Goal: Task Accomplishment & Management: Use online tool/utility

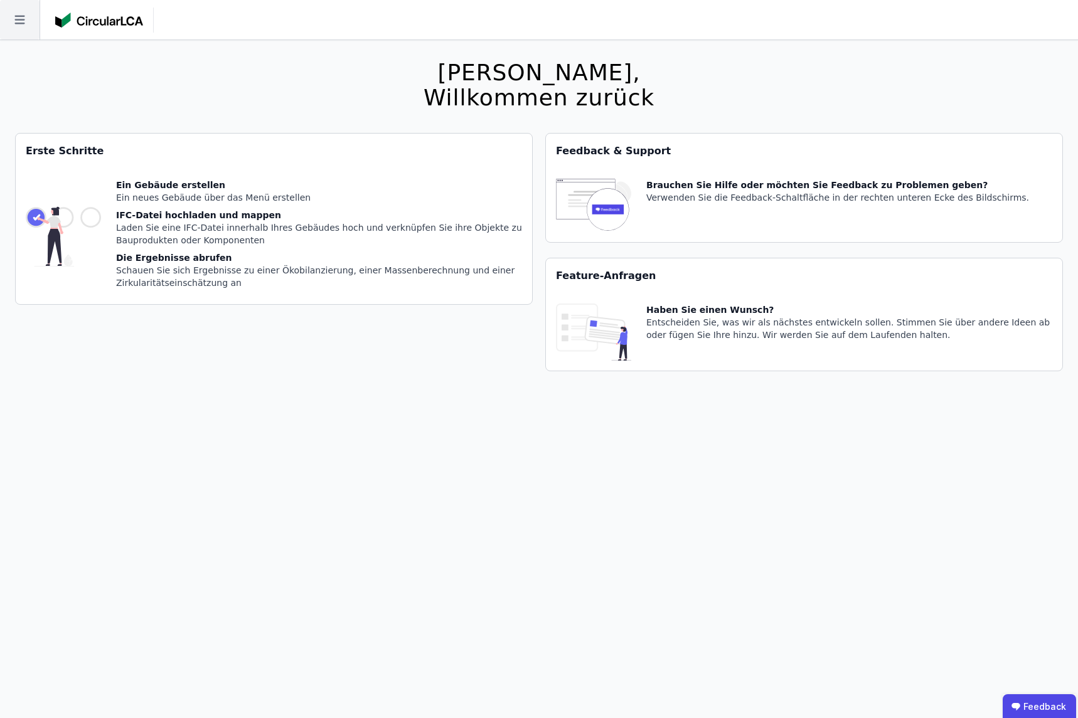
click at [35, 17] on icon at bounding box center [20, 20] width 40 height 40
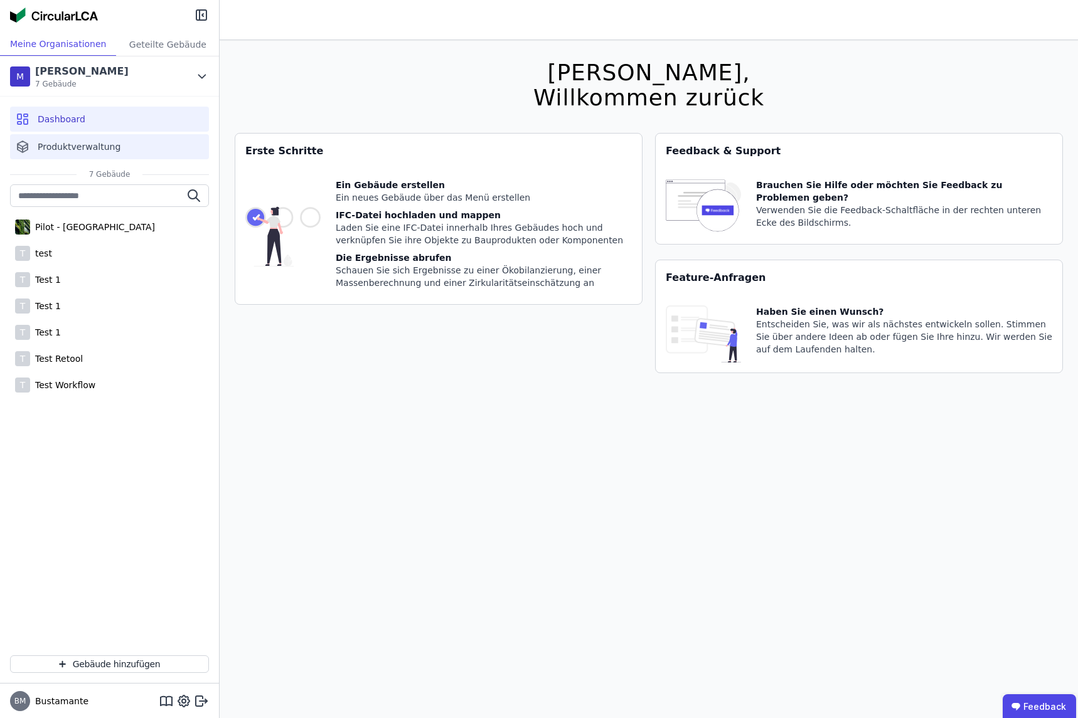
click at [102, 147] on span "Produktverwaltung" at bounding box center [79, 147] width 83 height 13
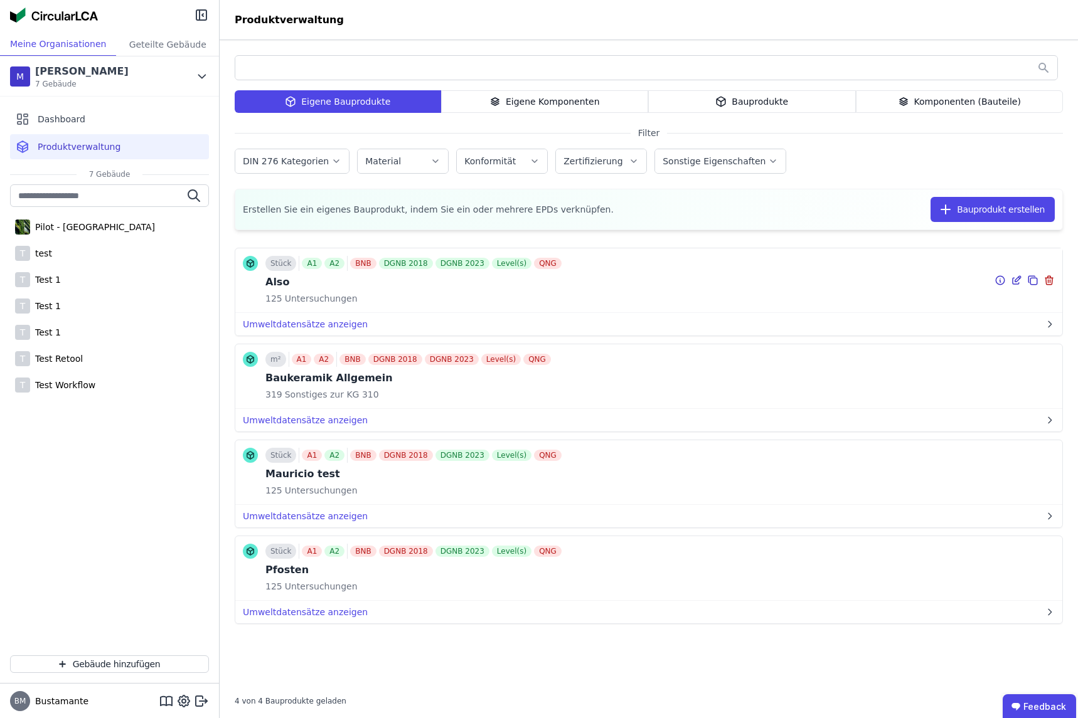
click at [1018, 280] on icon at bounding box center [1018, 279] width 6 height 6
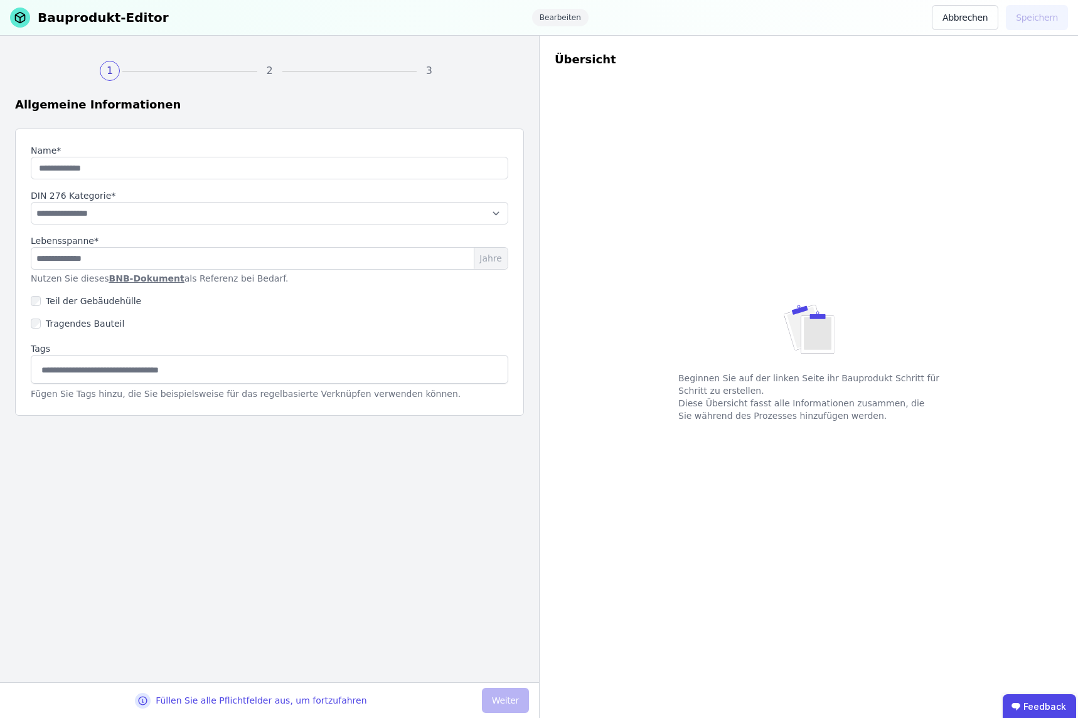
type input "****"
type input "**"
select select "**********"
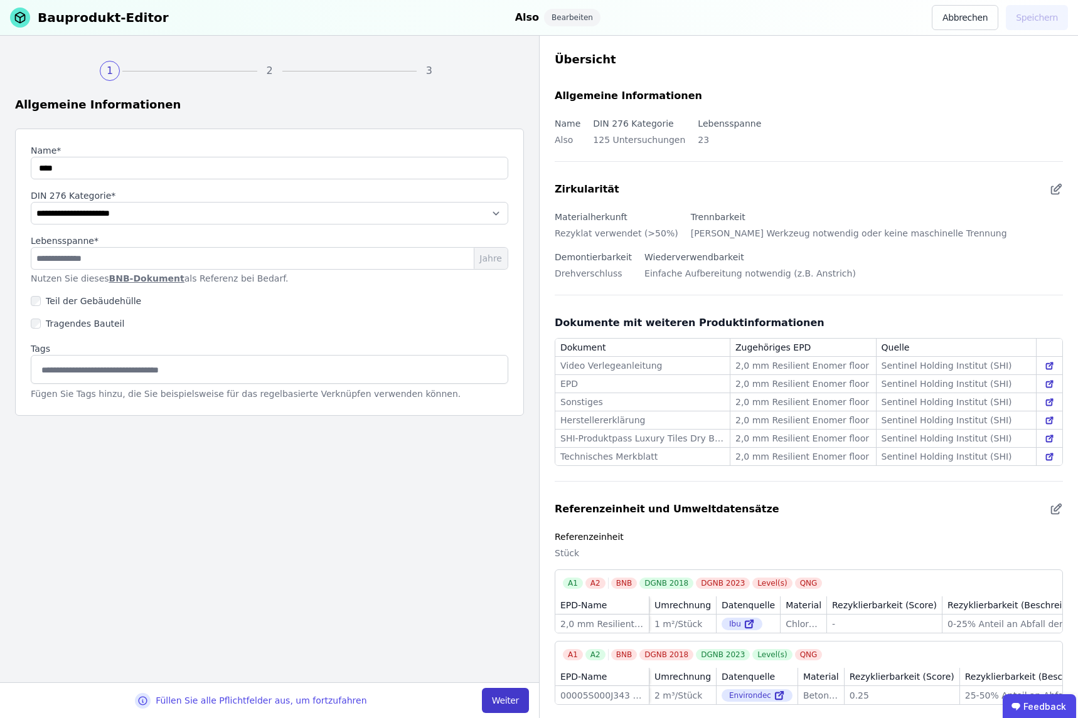
click at [509, 696] on button "Weiter" at bounding box center [505, 700] width 47 height 25
select select "**********"
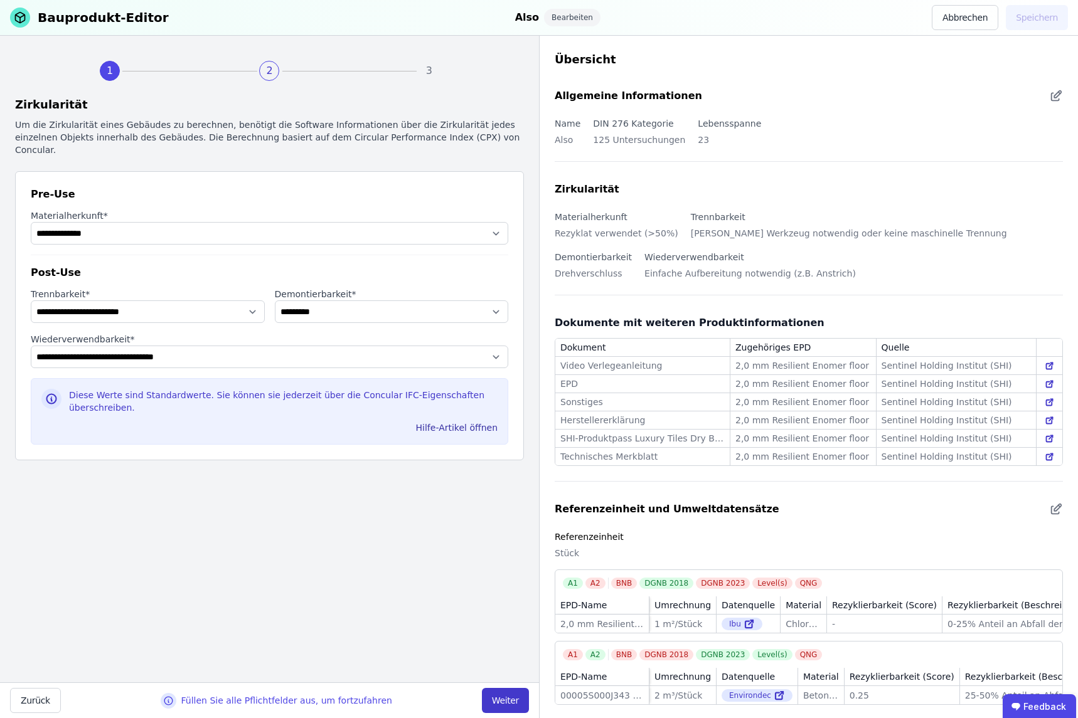
click at [514, 700] on button "Weiter" at bounding box center [505, 700] width 47 height 25
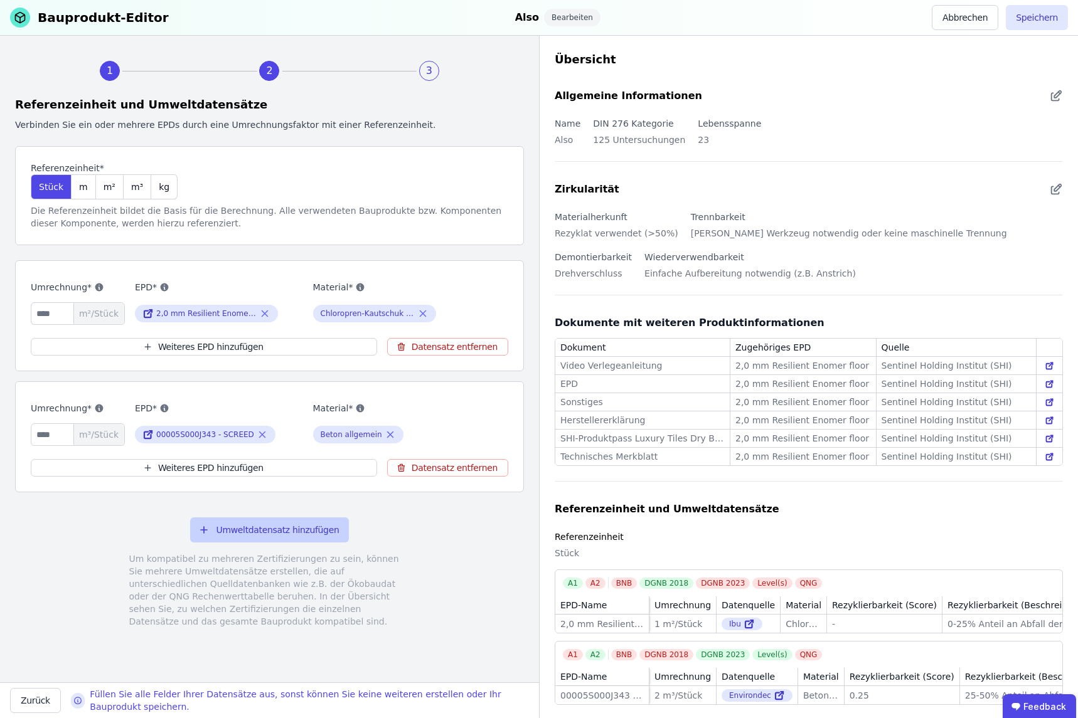
click at [242, 518] on button "Umweltdatensatz hinzufügen" at bounding box center [269, 530] width 159 height 25
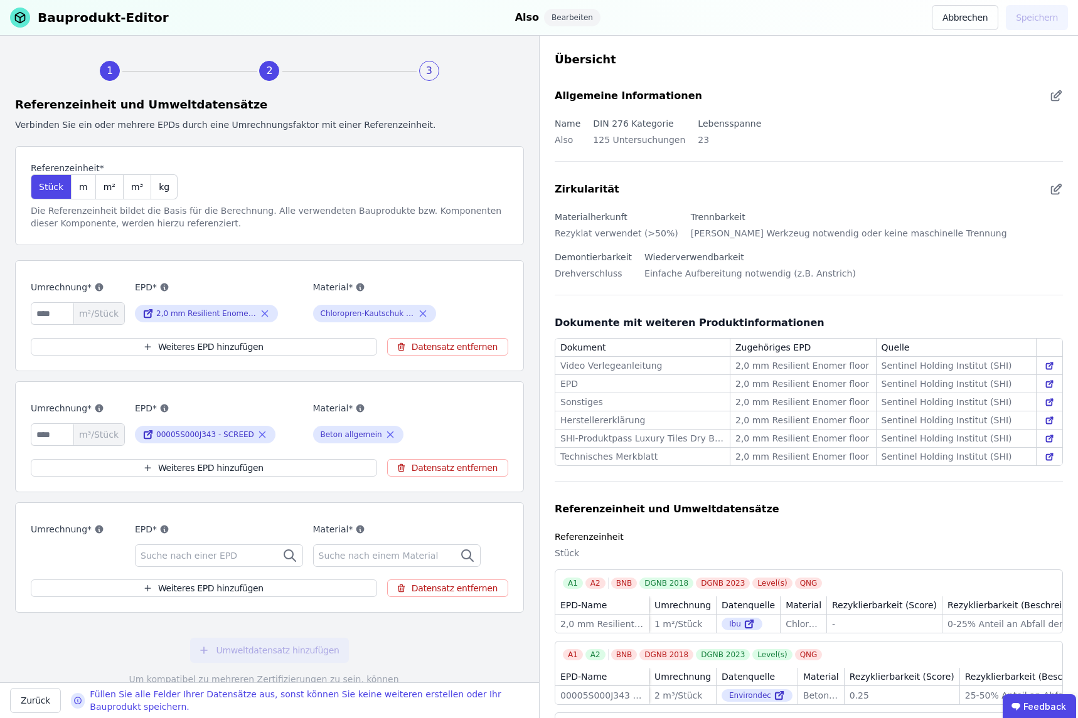
click at [240, 550] on div "Suche nach einer EPD" at bounding box center [219, 556] width 168 height 23
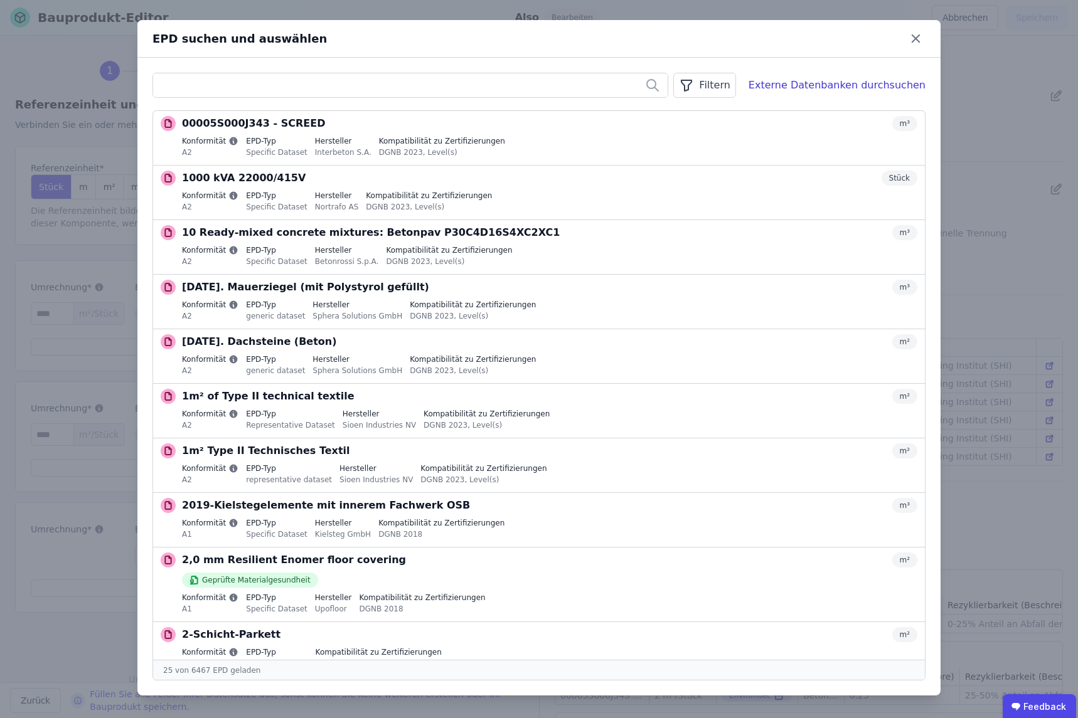
click at [733, 88] on div "Filtern" at bounding box center [704, 85] width 62 height 25
click at [656, 185] on li "EPD Typ" at bounding box center [641, 180] width 188 height 23
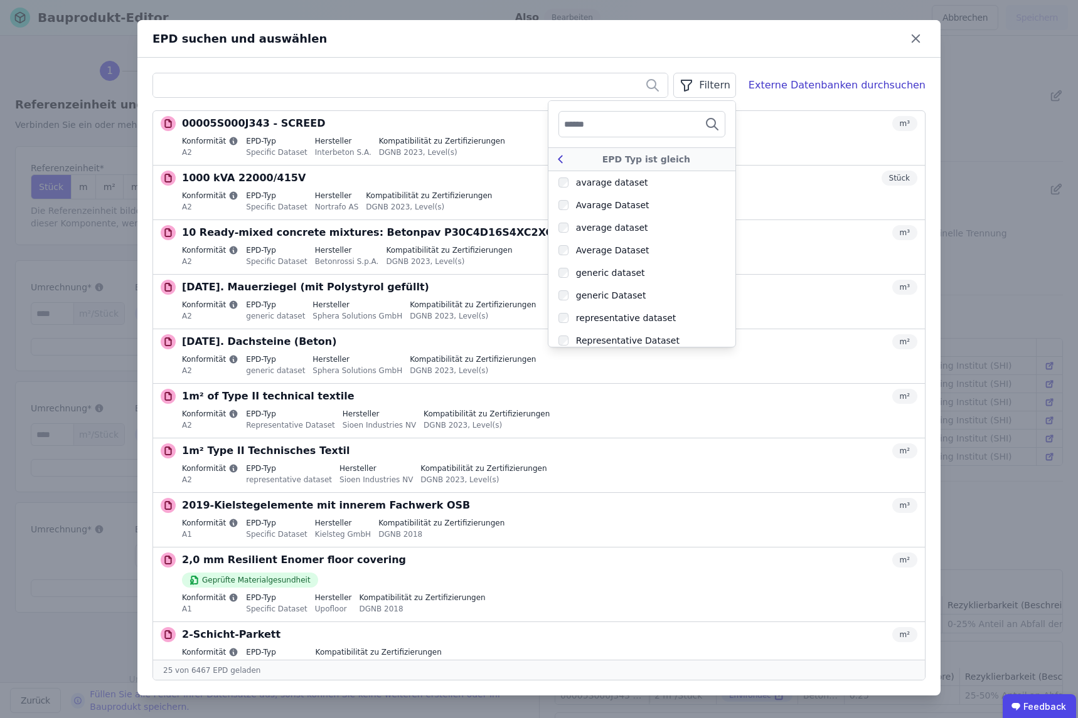
click at [562, 160] on icon at bounding box center [560, 159] width 4 height 7
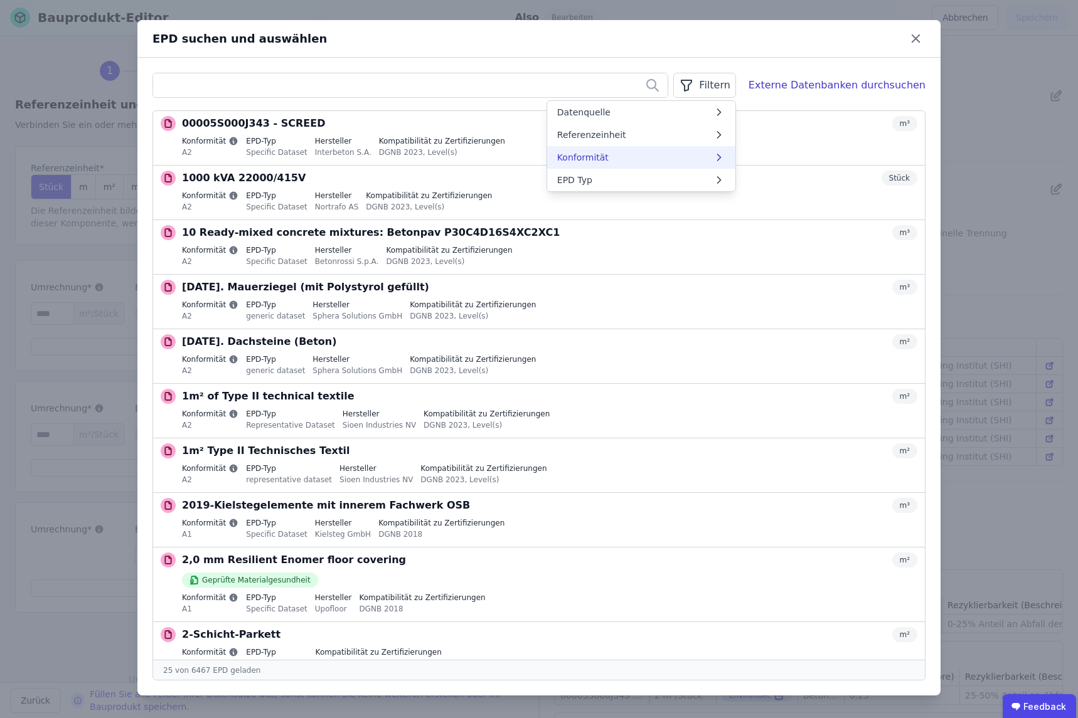
click at [656, 155] on li "Konformität" at bounding box center [641, 157] width 188 height 23
click at [602, 160] on div "Konformität ist gleich" at bounding box center [646, 159] width 158 height 13
click at [673, 117] on li "Datenquelle" at bounding box center [641, 112] width 188 height 23
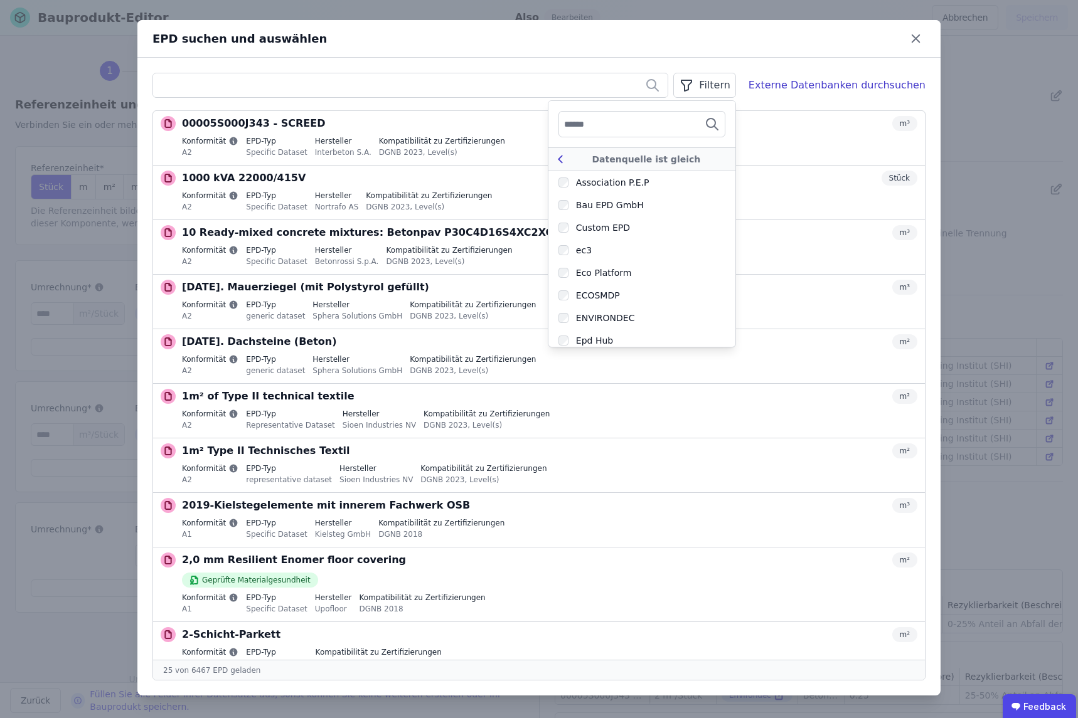
click at [614, 161] on div "Datenquelle ist gleich" at bounding box center [646, 159] width 158 height 13
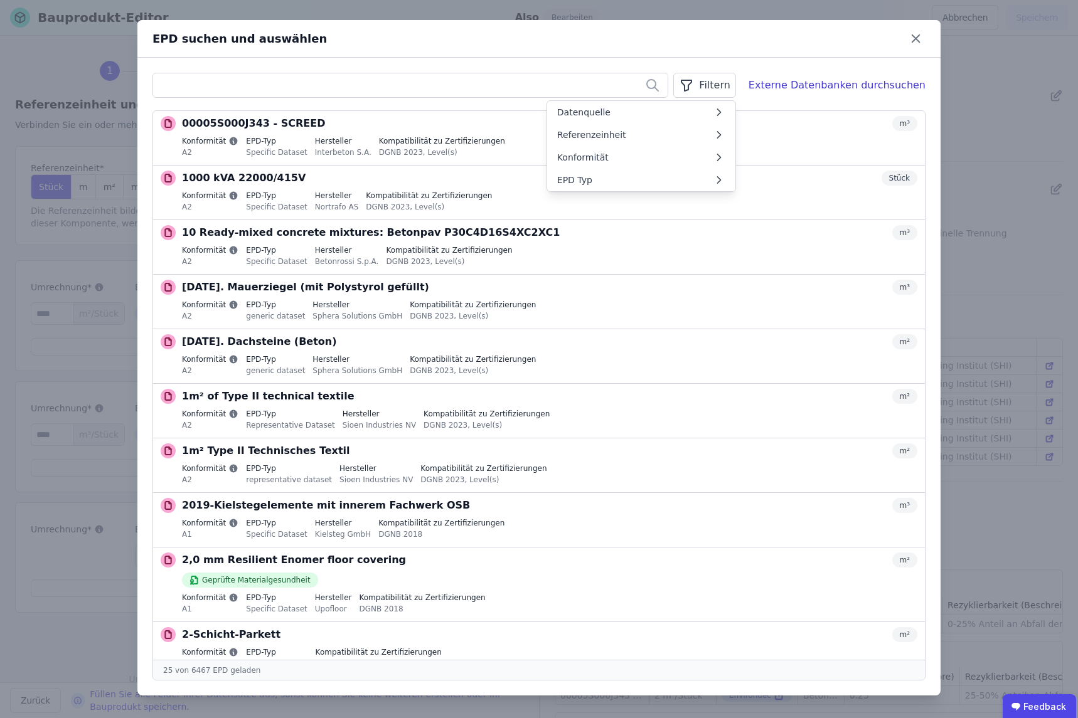
click at [813, 68] on div "Filtern Datenquelle Referenzeinheit Konformität EPD Typ Externe Datenbanken du…" at bounding box center [538, 377] width 803 height 638
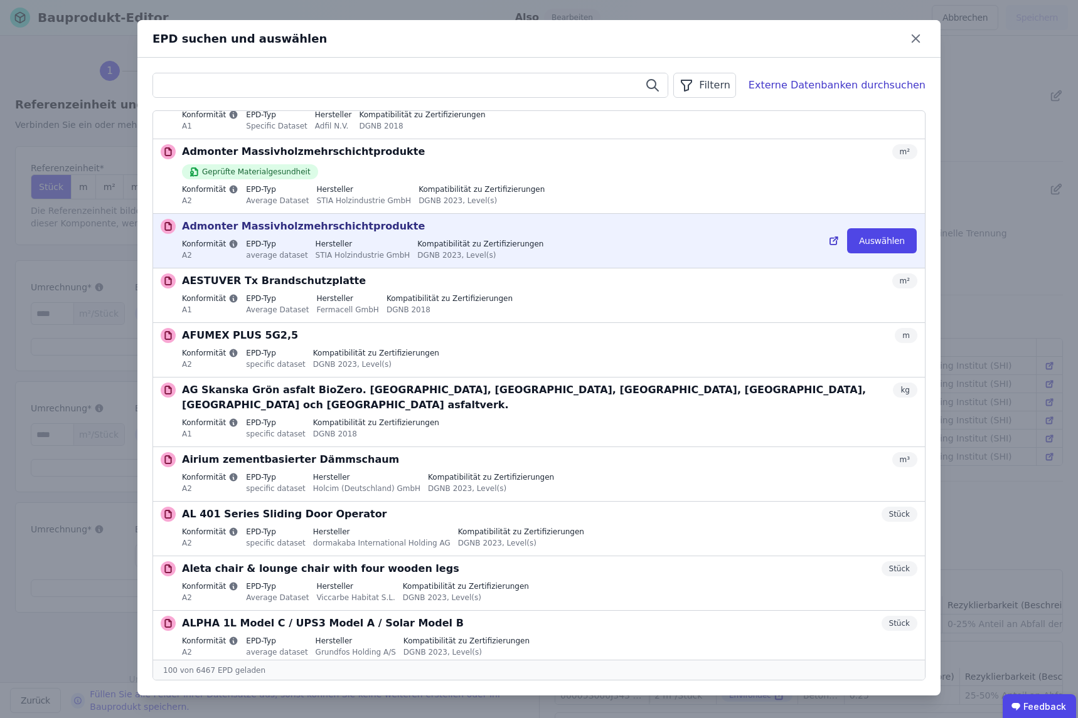
scroll to position [4565, 0]
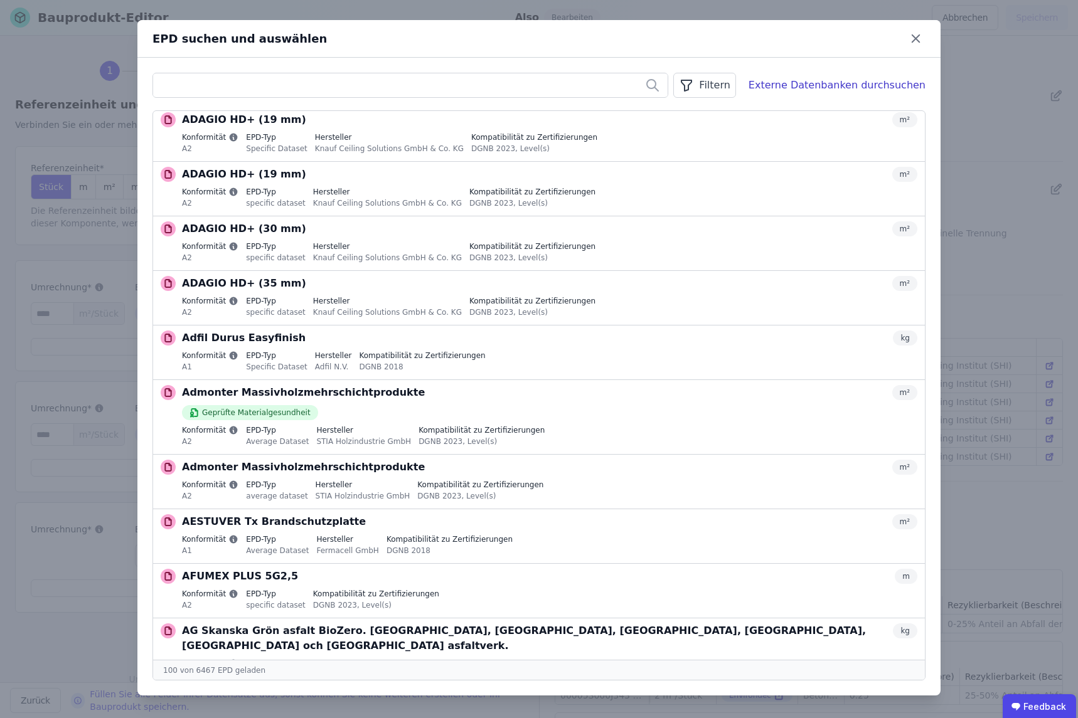
click at [722, 85] on div "Filtern" at bounding box center [704, 85] width 62 height 25
click at [685, 114] on li "Datenquelle" at bounding box center [641, 112] width 188 height 23
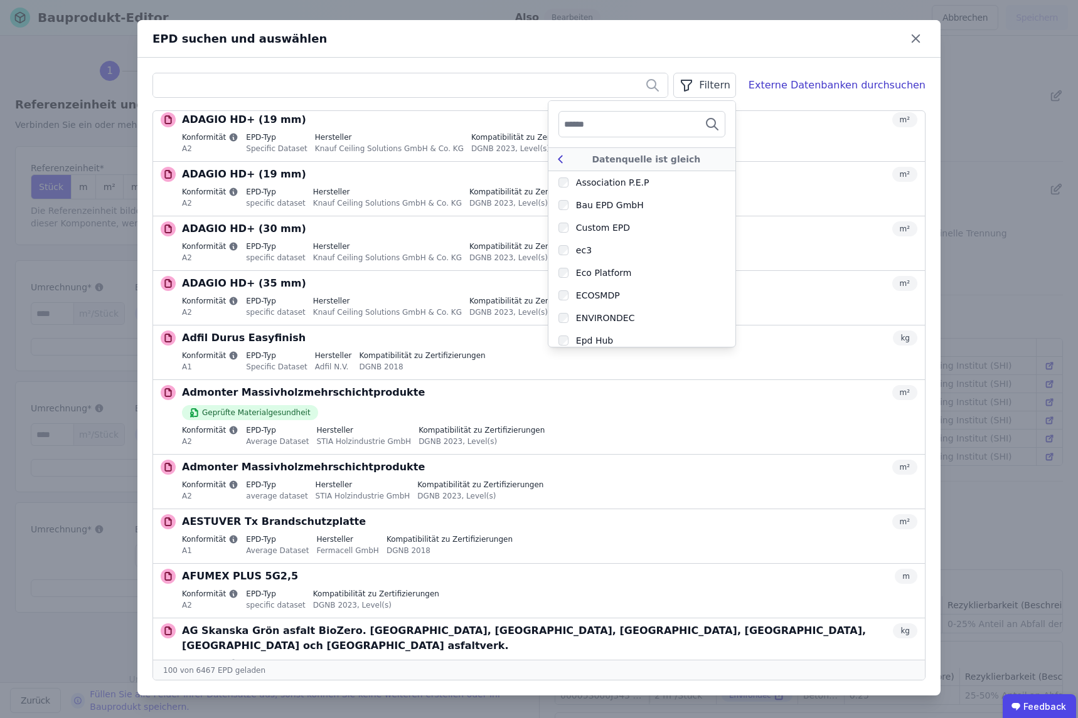
click at [567, 163] on icon at bounding box center [560, 159] width 14 height 15
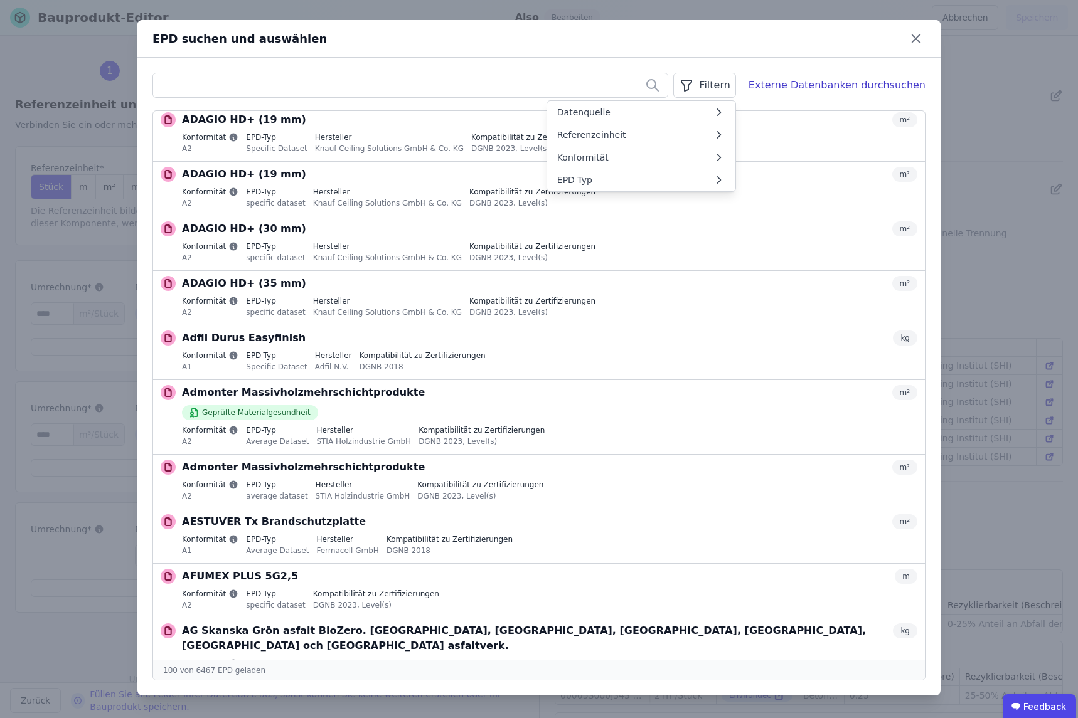
click at [388, 56] on div "EPD suchen und auswählen" at bounding box center [538, 39] width 803 height 38
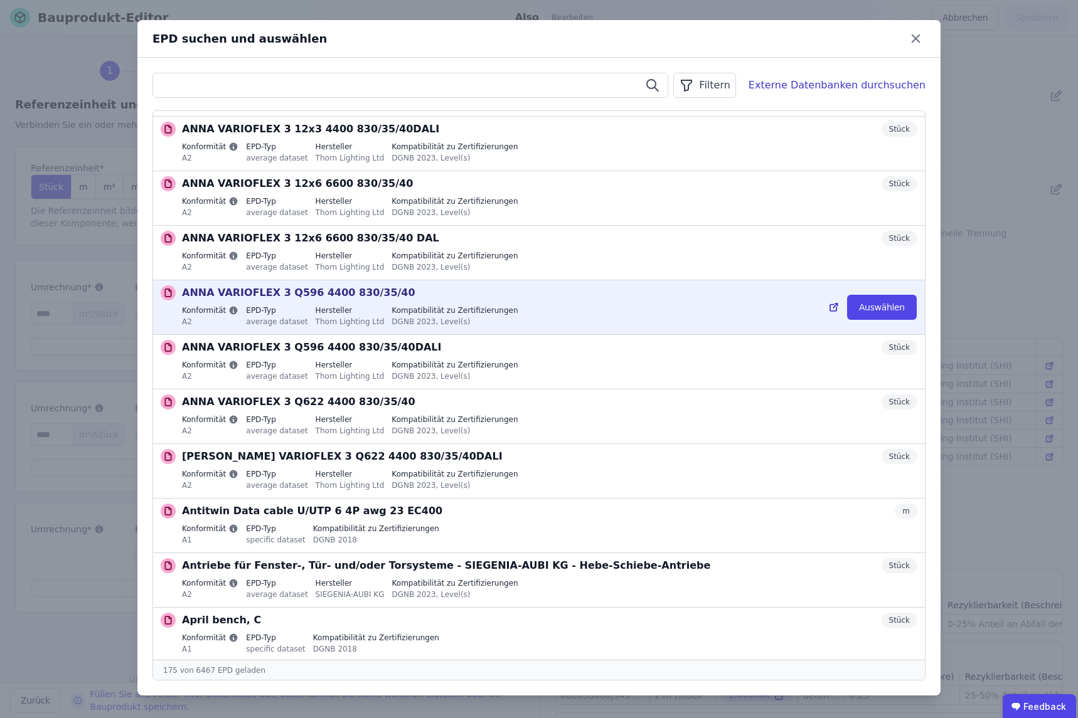
scroll to position [8262, 0]
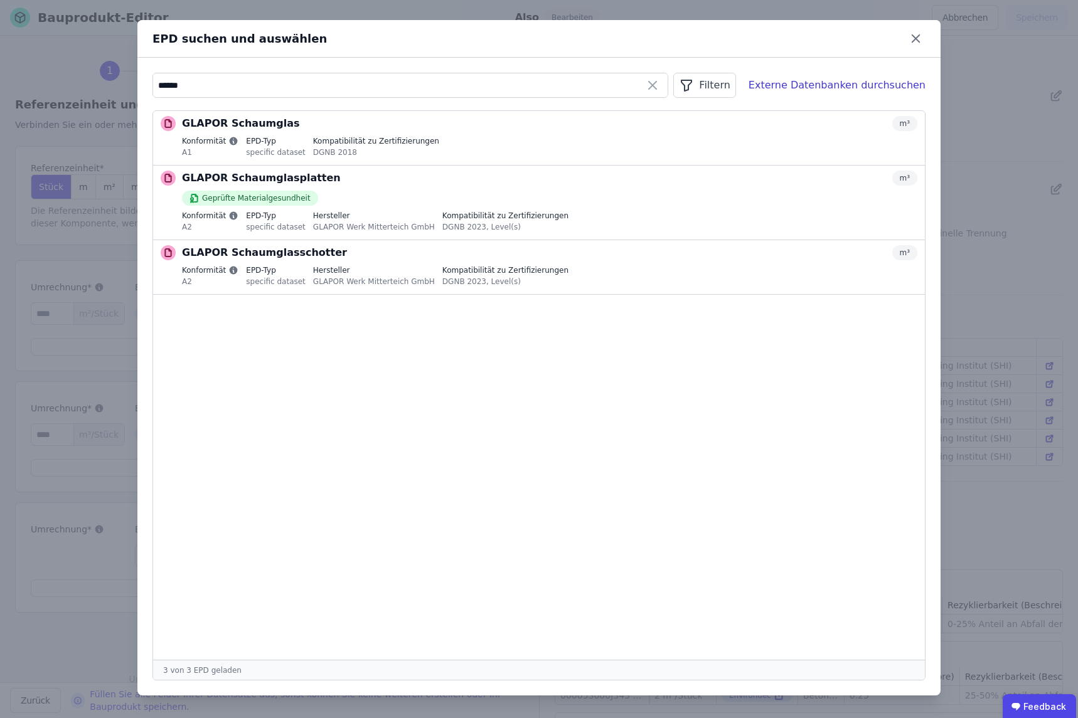
click at [407, 400] on ul "GLAPOR Schaumglas m³ Konformität A1 EPD-Typ specific dataset Kompatibilität zu …" at bounding box center [539, 385] width 772 height 549
click at [337, 386] on ul "GLAPOR Schaumglas m³ Konformität A1 EPD-Typ specific dataset Kompatibilität zu …" at bounding box center [539, 385] width 772 height 549
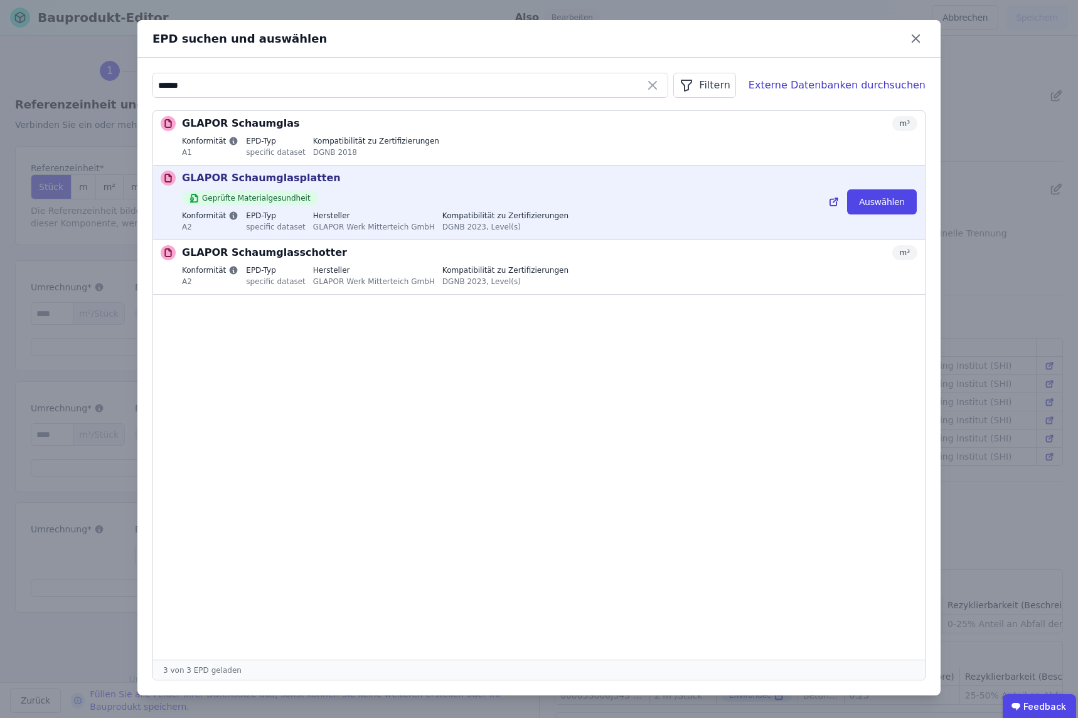
click at [575, 214] on div "Konformität A2 EPD-Typ specific dataset Hersteller GLAPOR Werk Mitterteich GmbH…" at bounding box center [549, 223] width 735 height 24
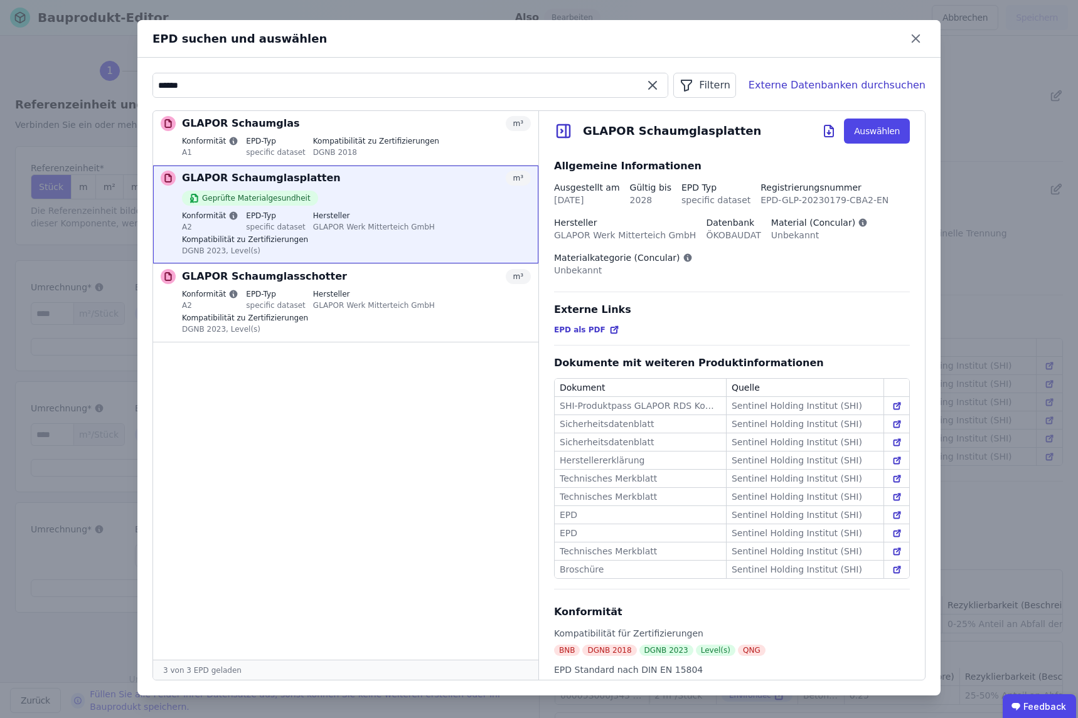
click at [202, 86] on input "******" at bounding box center [410, 85] width 514 height 23
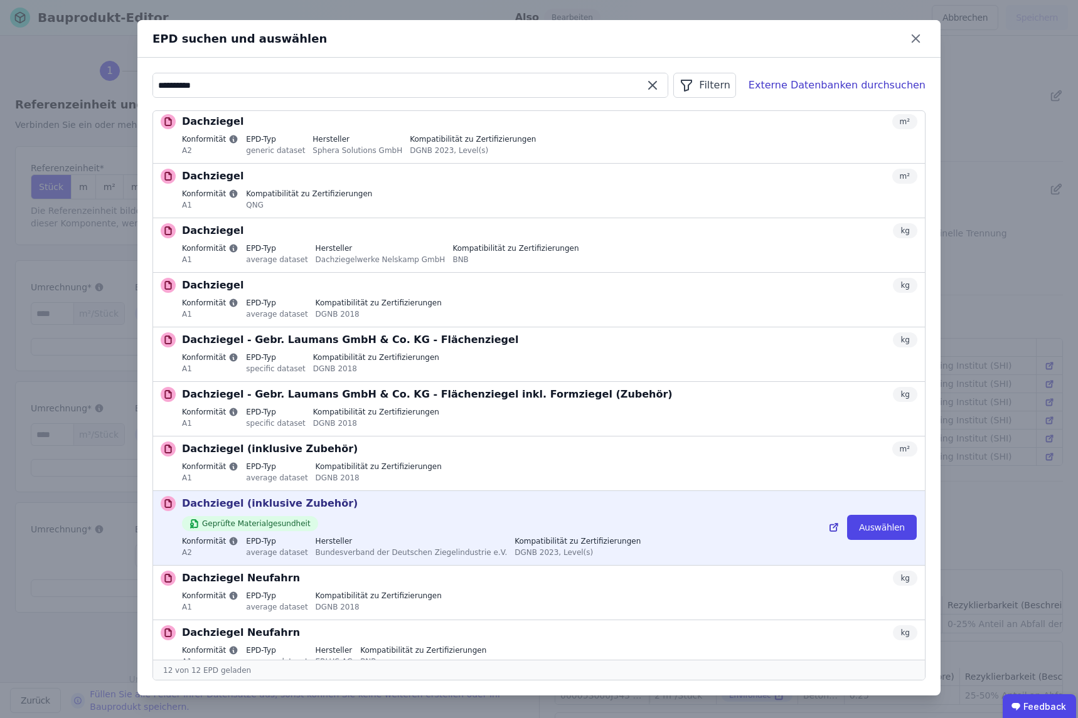
scroll to position [80, 0]
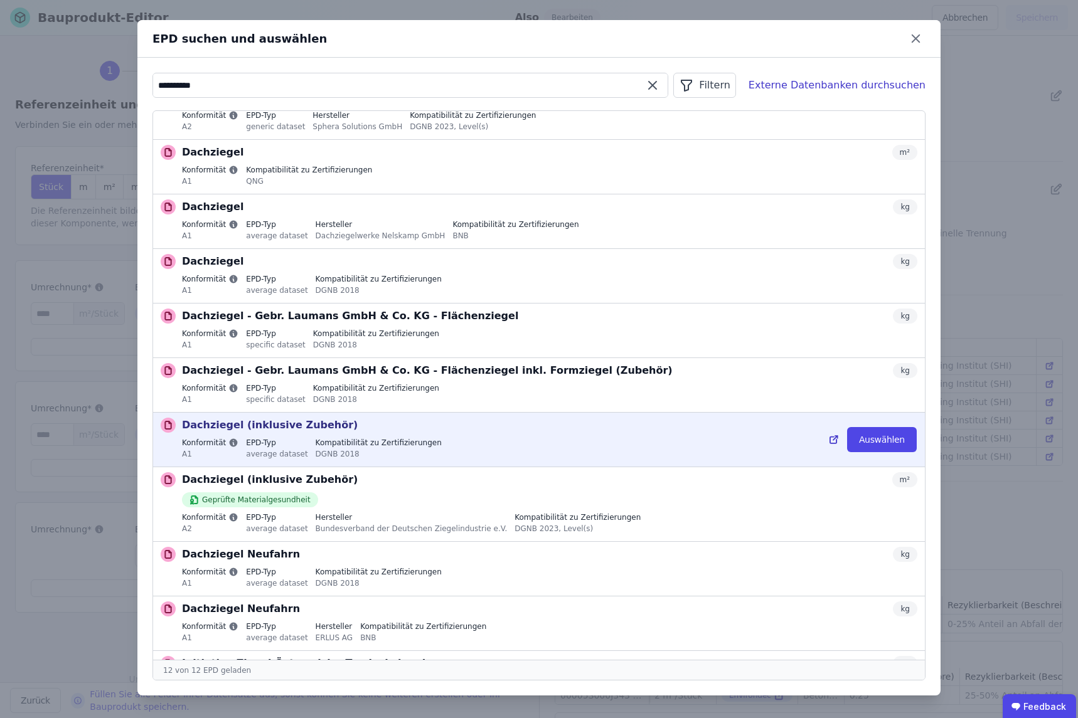
type input "**********"
click at [439, 450] on div "Konformität A1 EPD-Typ average dataset Kompatibilität zu Zertifizierungen DGNB …" at bounding box center [549, 450] width 735 height 24
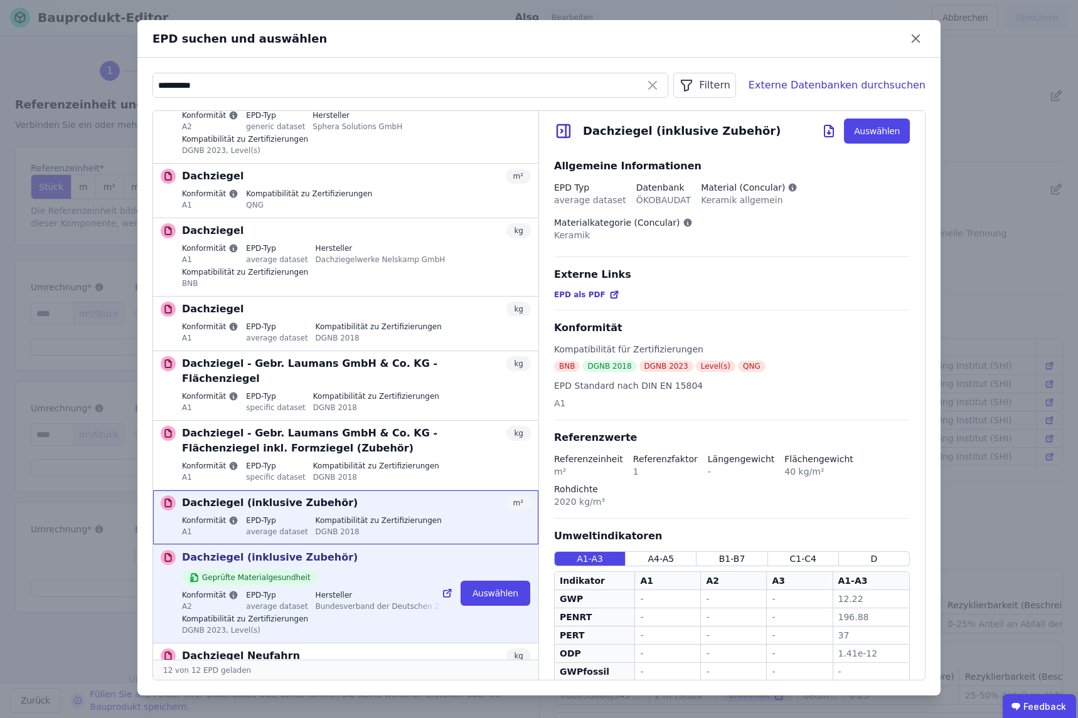
click at [348, 550] on div "Dachziegel (inklusive Zubehör) m² Geprüfte Materialgesundheit Konformität A2 EP…" at bounding box center [356, 594] width 349 height 88
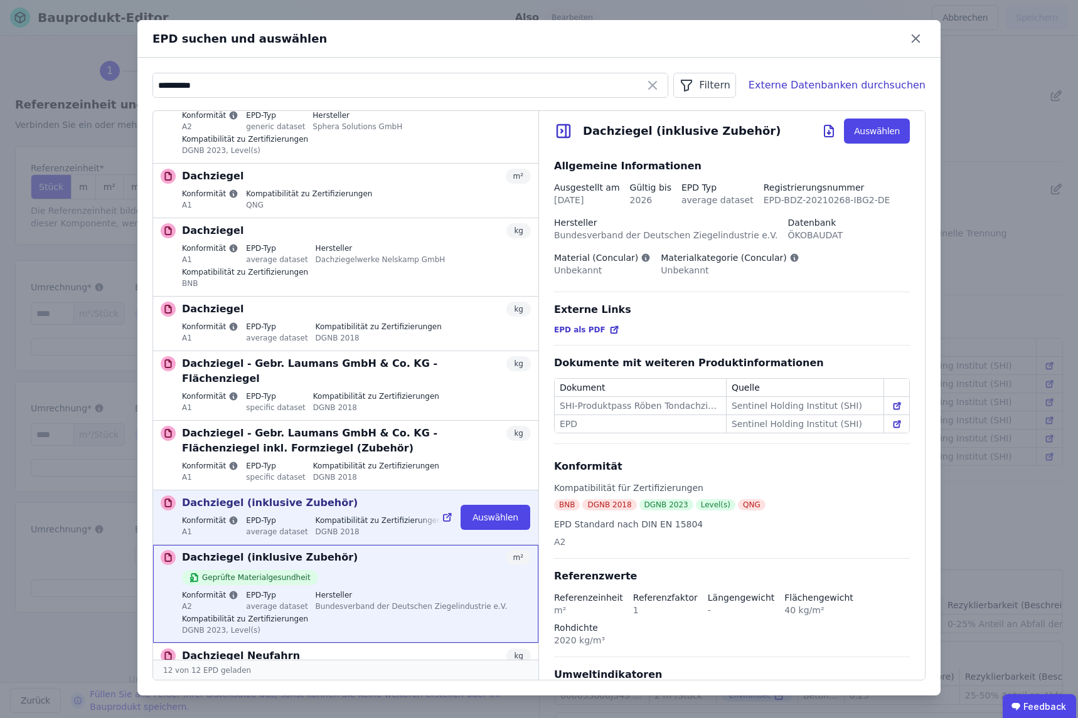
click at [351, 526] on div "DGNB 2018" at bounding box center [379, 531] width 126 height 11
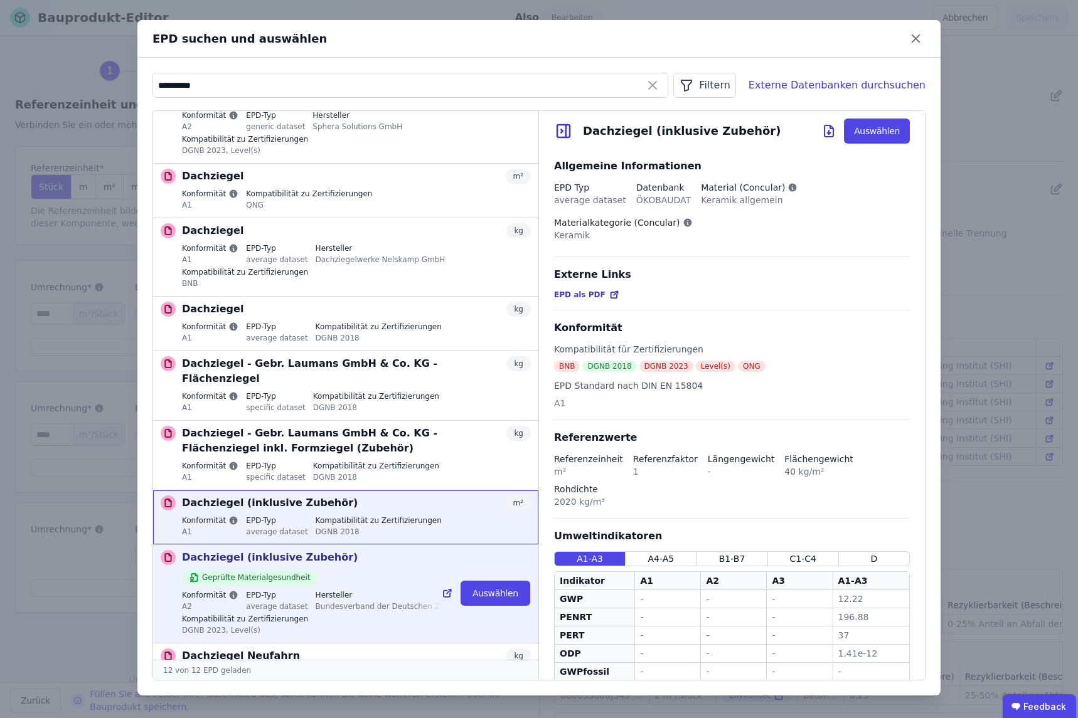
click at [356, 550] on div "Dachziegel (inklusive Zubehör) m² Geprüfte Materialgesundheit Konformität A2 EP…" at bounding box center [356, 594] width 349 height 88
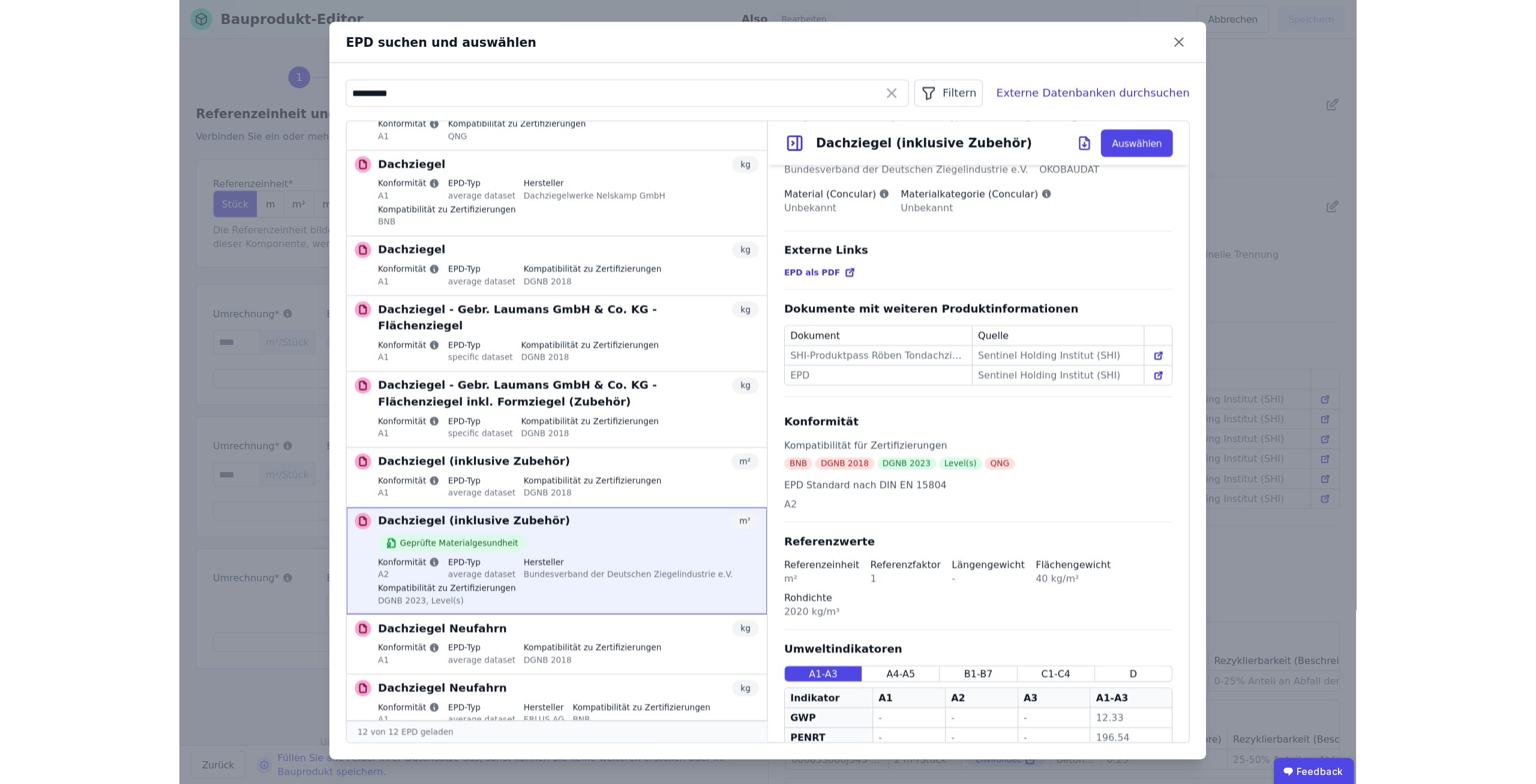
scroll to position [0, 0]
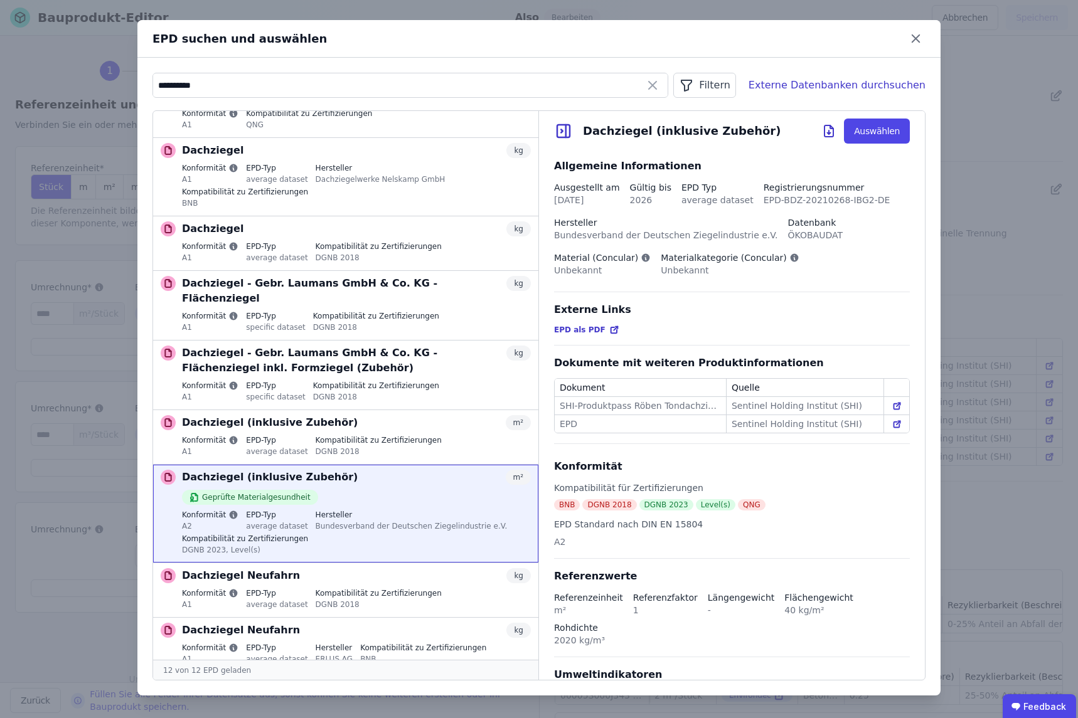
click at [735, 88] on div "Filtern" at bounding box center [704, 85] width 62 height 25
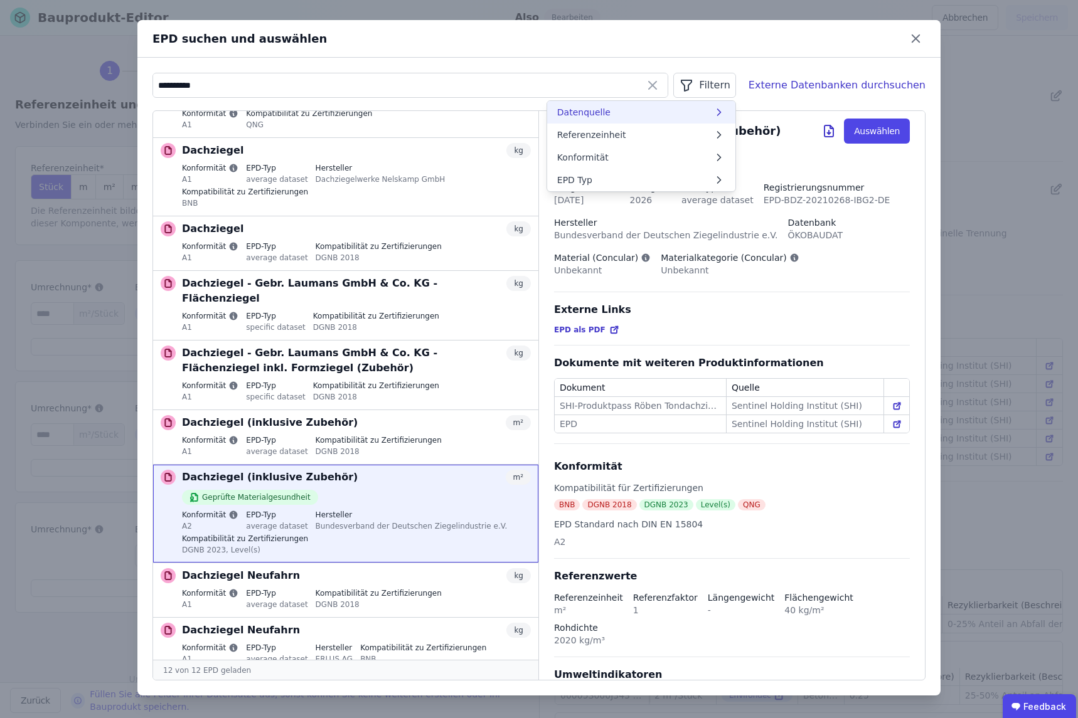
click at [681, 114] on li "Datenquelle" at bounding box center [641, 112] width 188 height 23
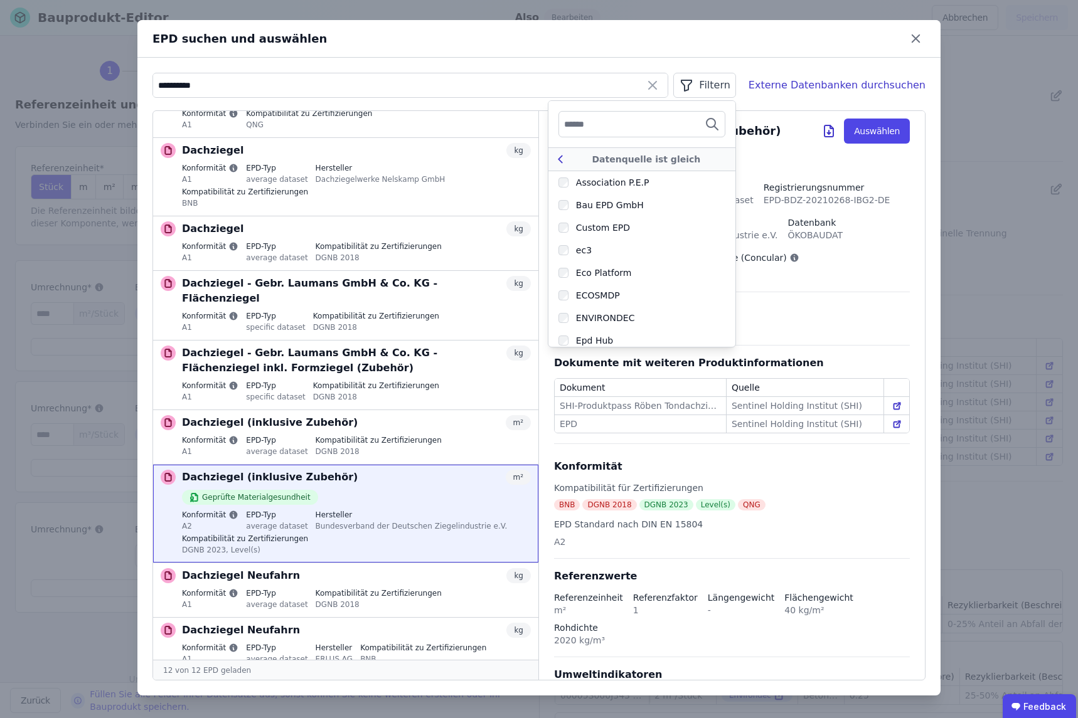
click at [593, 155] on div "Datenquelle ist gleich" at bounding box center [646, 159] width 158 height 13
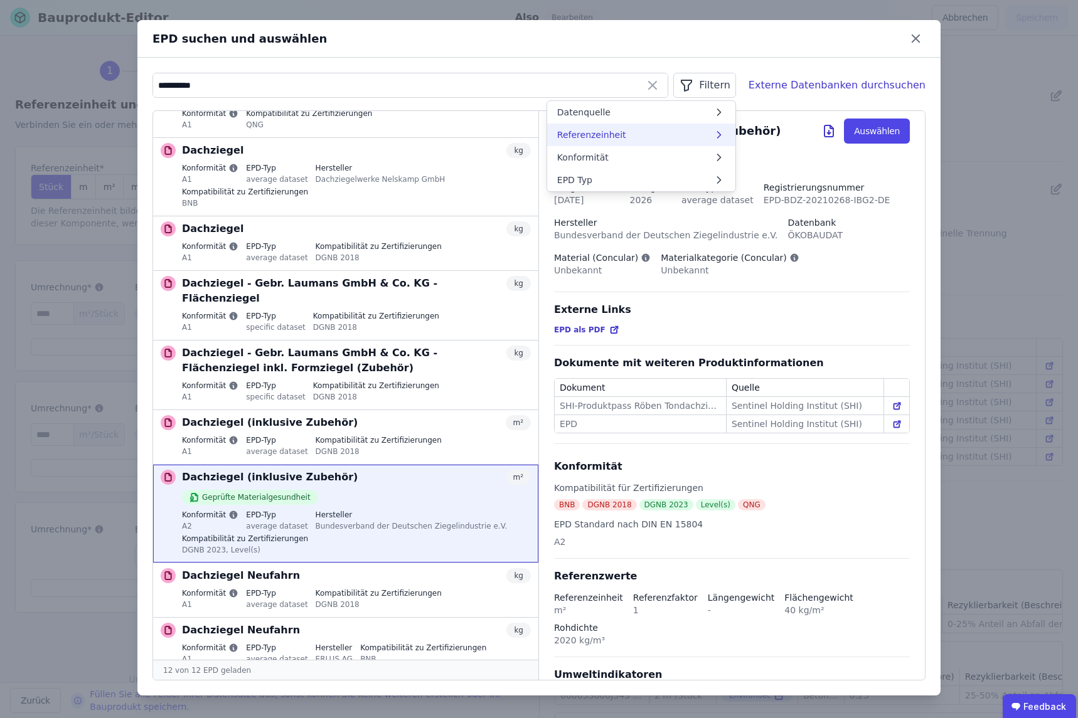
click at [649, 136] on li "Referenzeinheit" at bounding box center [641, 135] width 188 height 23
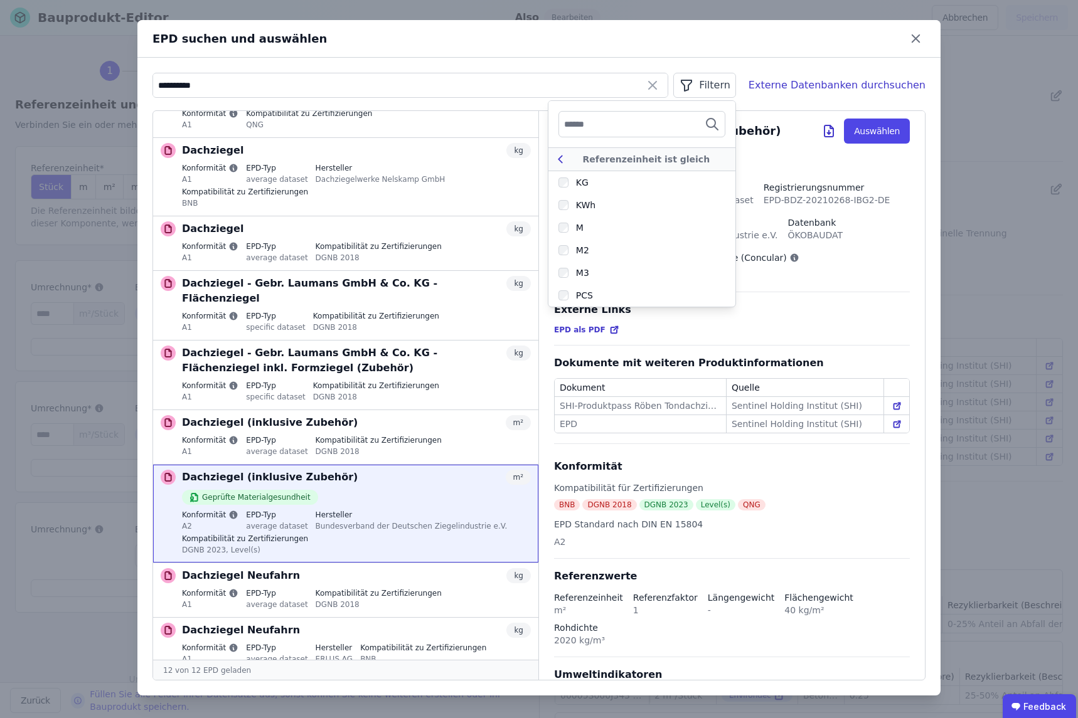
click at [567, 156] on icon at bounding box center [560, 159] width 14 height 15
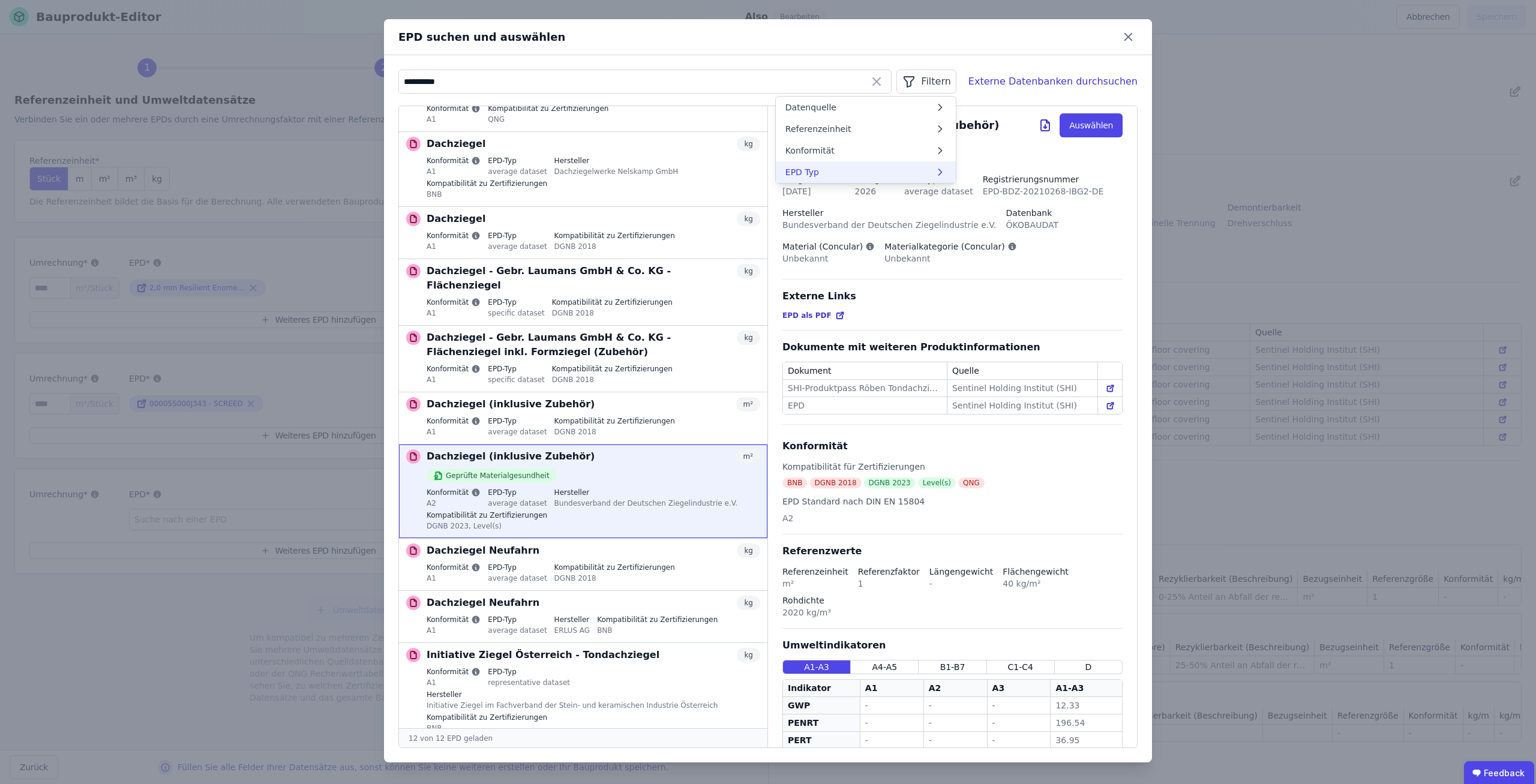
scroll to position [126, 0]
